Goal: Task Accomplishment & Management: Use online tool/utility

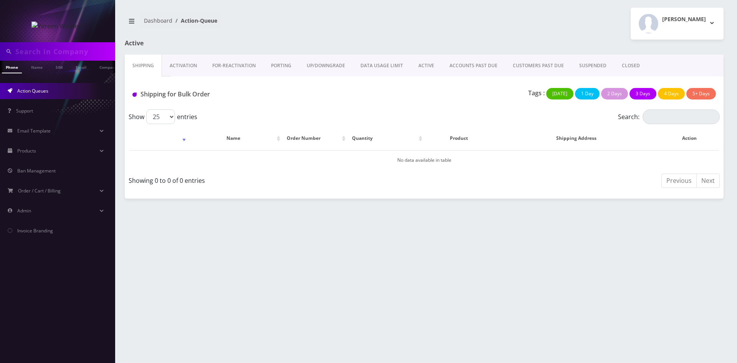
click at [185, 69] on link "Activation" at bounding box center [183, 66] width 43 height 22
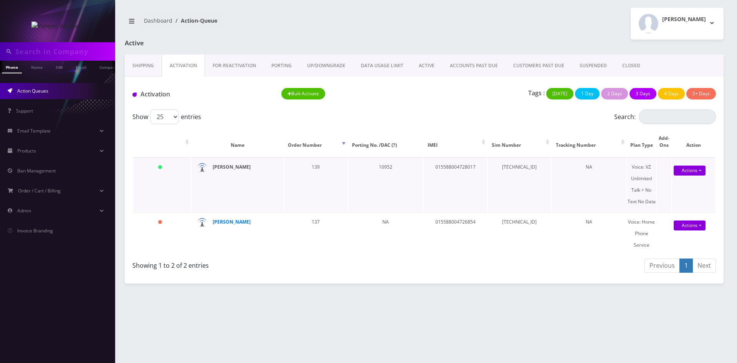
click at [231, 168] on strong "[PERSON_NAME]" at bounding box center [232, 167] width 38 height 7
click at [431, 71] on link "ACTIVE" at bounding box center [426, 66] width 31 height 22
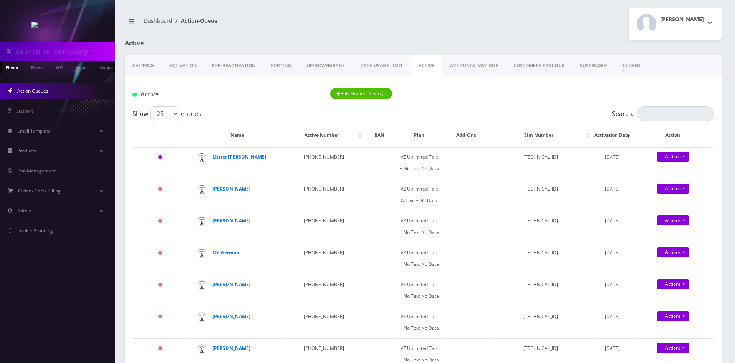
click at [172, 67] on link "Activation" at bounding box center [183, 66] width 43 height 22
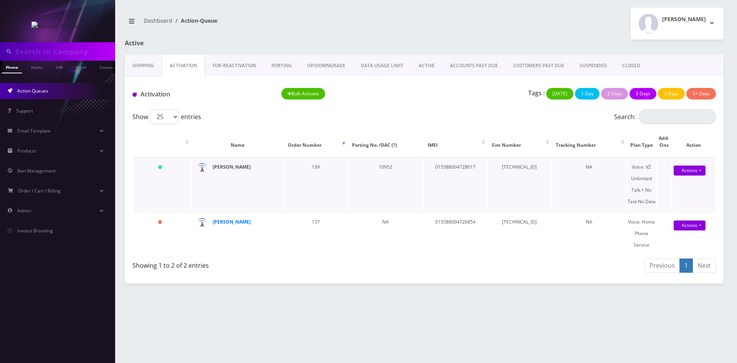
click at [226, 170] on strong "[PERSON_NAME]" at bounding box center [232, 167] width 38 height 7
click at [693, 170] on link "Actions" at bounding box center [690, 170] width 32 height 10
click at [675, 184] on link "Activate" at bounding box center [690, 185] width 61 height 12
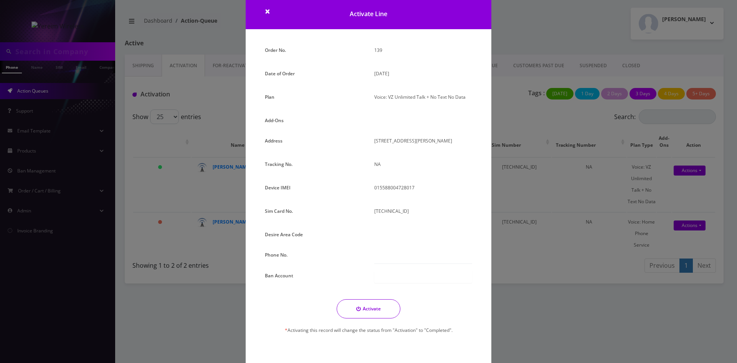
scroll to position [35, 0]
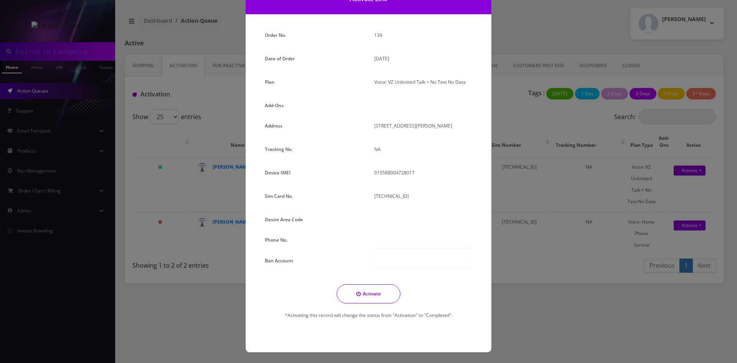
click at [369, 294] on button "Activate" at bounding box center [369, 293] width 64 height 19
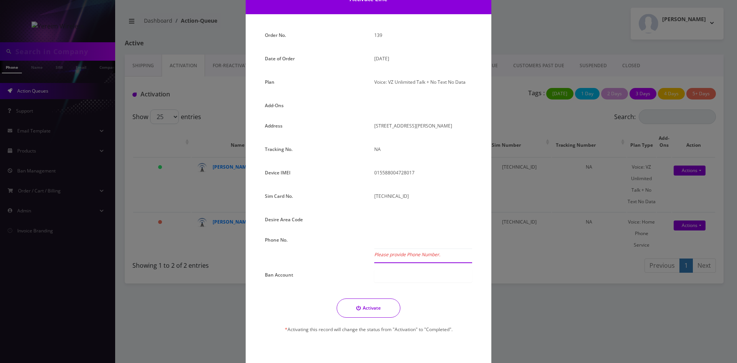
click at [408, 242] on input "Please provide Phone Number." at bounding box center [423, 241] width 98 height 15
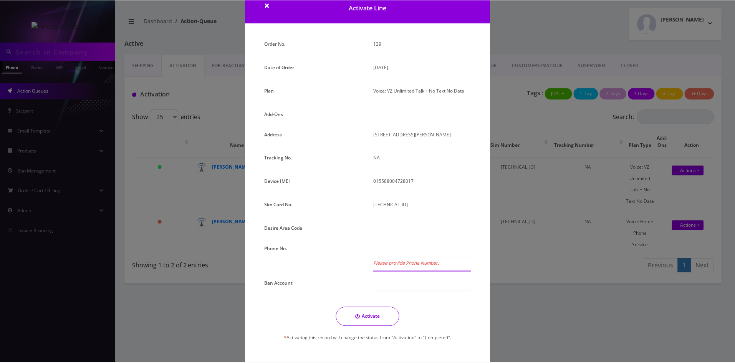
scroll to position [0, 0]
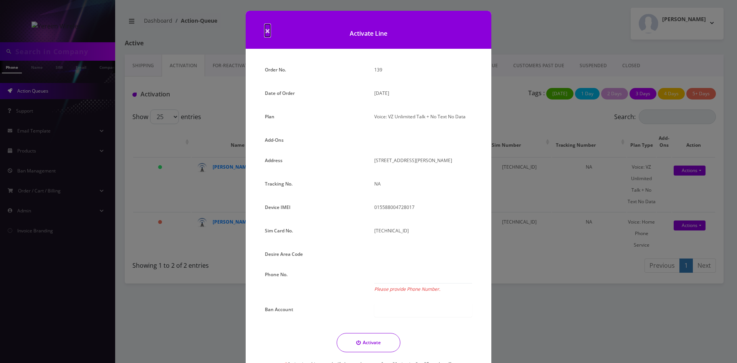
click at [266, 28] on span "×" at bounding box center [267, 30] width 5 height 13
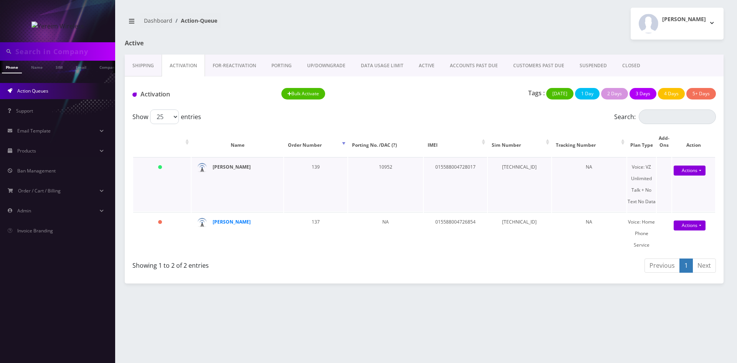
click at [219, 169] on strong "[PERSON_NAME]" at bounding box center [232, 167] width 38 height 7
click at [696, 171] on link "Actions" at bounding box center [690, 170] width 32 height 10
click at [684, 184] on link "Activate" at bounding box center [690, 185] width 61 height 12
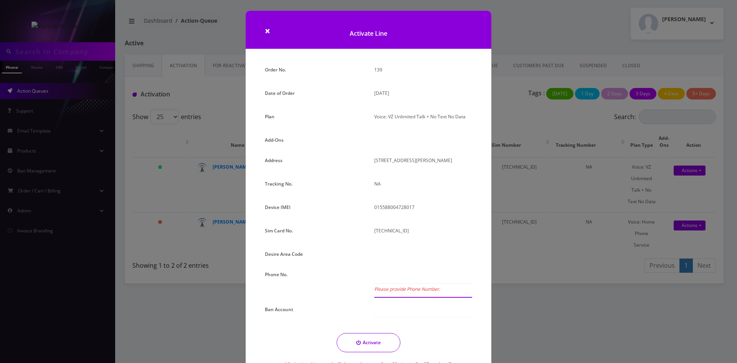
click at [405, 277] on input "Please provide Phone Number." at bounding box center [423, 276] width 98 height 15
paste input "[PHONE_NUMBER]"
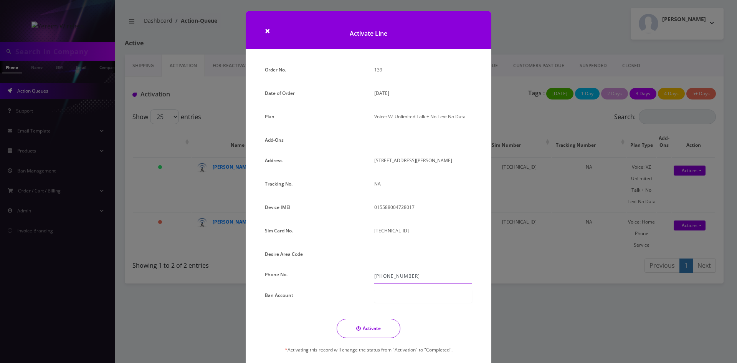
type input "[PHONE_NUMBER]"
click at [365, 330] on button "Activate" at bounding box center [369, 328] width 64 height 19
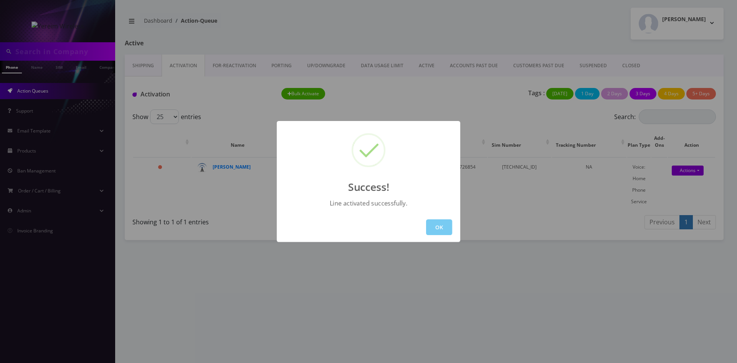
click at [443, 227] on button "OK" at bounding box center [439, 227] width 26 height 16
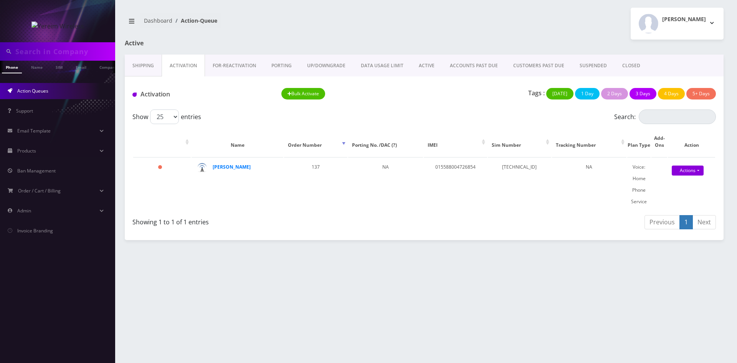
click at [424, 70] on link "ACTIVE" at bounding box center [426, 66] width 31 height 22
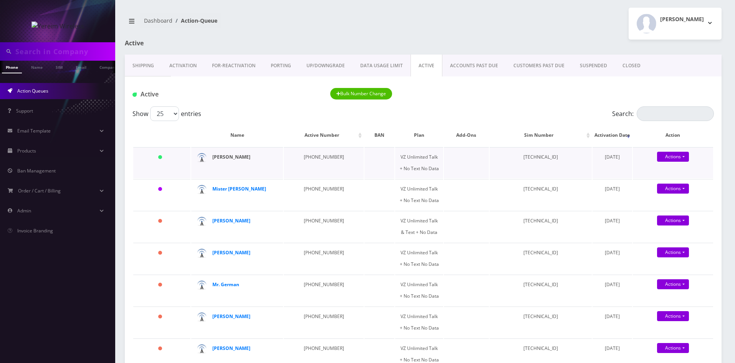
click at [225, 160] on strong "[PERSON_NAME]" at bounding box center [231, 157] width 38 height 7
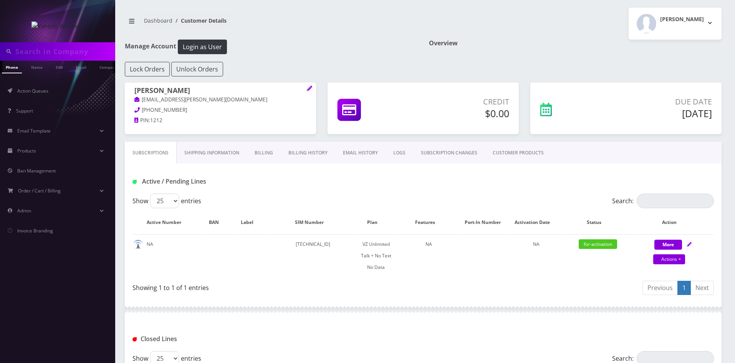
scroll to position [0, 4]
click at [679, 256] on link "Actions" at bounding box center [669, 259] width 32 height 10
select select "408"
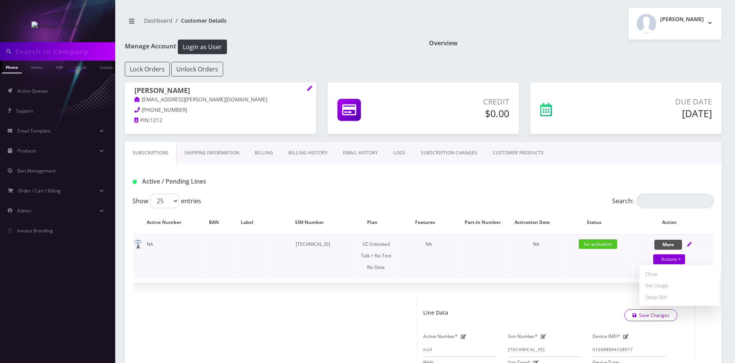
click at [662, 246] on button "More" at bounding box center [668, 244] width 28 height 10
select select "408"
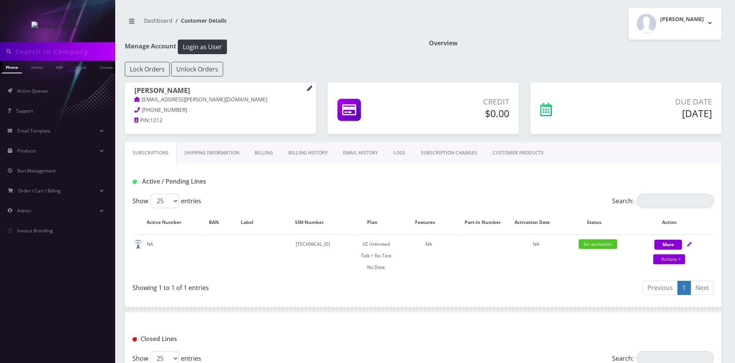
click at [308, 88] on icon at bounding box center [309, 88] width 5 height 5
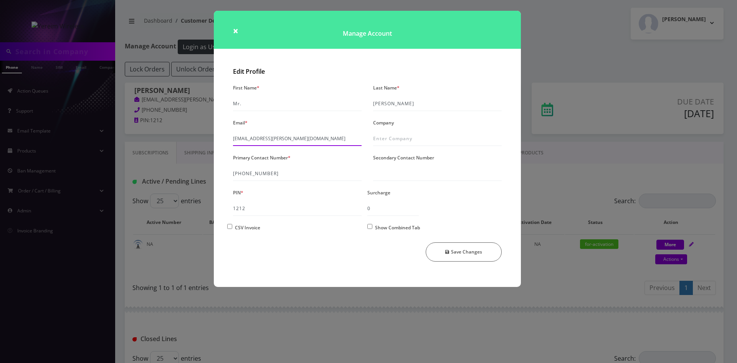
drag, startPoint x: 304, startPoint y: 138, endPoint x: 235, endPoint y: 140, distance: 69.1
click at [235, 140] on input "[EMAIL_ADDRESS][PERSON_NAME][DOMAIN_NAME]" at bounding box center [297, 138] width 129 height 15
drag, startPoint x: 277, startPoint y: 175, endPoint x: 233, endPoint y: 176, distance: 43.8
click at [233, 176] on input "[PHONE_NUMBER]" at bounding box center [297, 173] width 129 height 15
click at [237, 33] on span "×" at bounding box center [235, 30] width 5 height 13
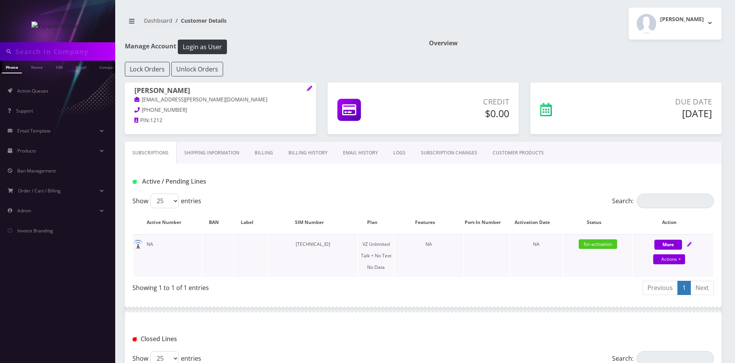
click at [688, 245] on icon at bounding box center [689, 244] width 5 height 5
select select "408"
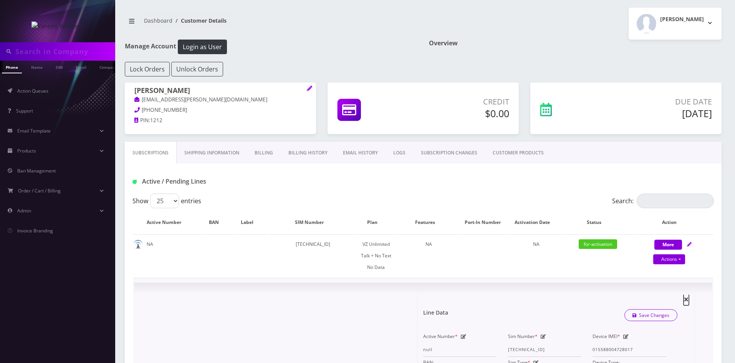
click at [684, 298] on span "×" at bounding box center [685, 298] width 5 height 13
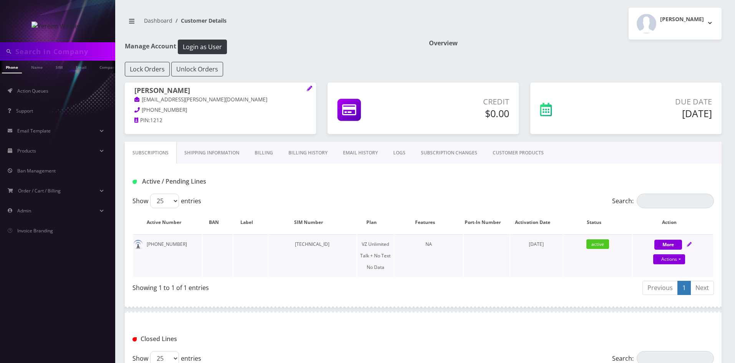
click at [687, 245] on icon at bounding box center [689, 244] width 5 height 5
select select "408"
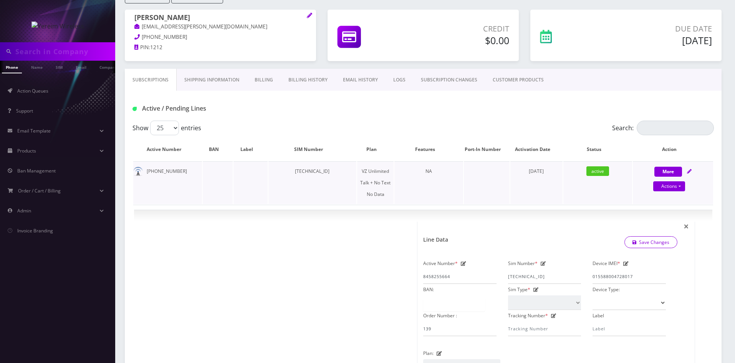
scroll to position [77, 0]
